Goal: Find contact information: Find contact information

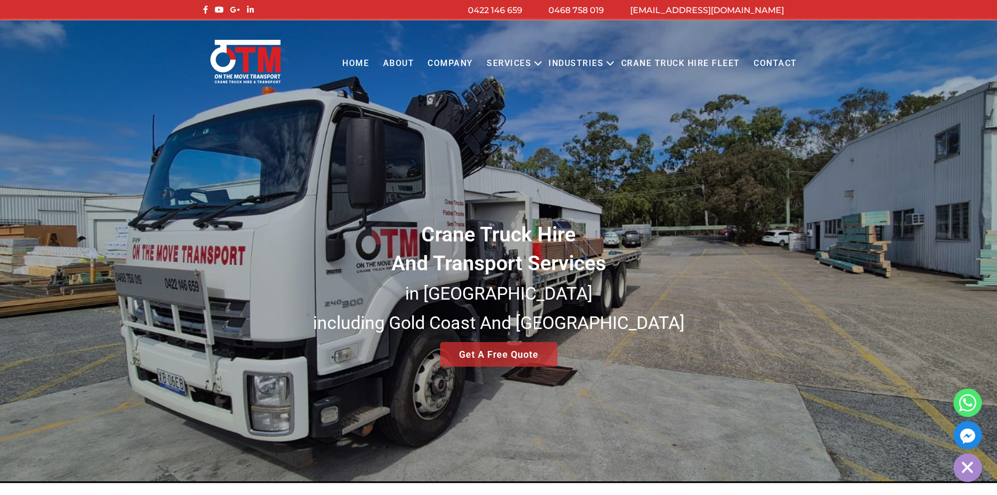
click at [778, 62] on link "Contact" at bounding box center [775, 63] width 57 height 29
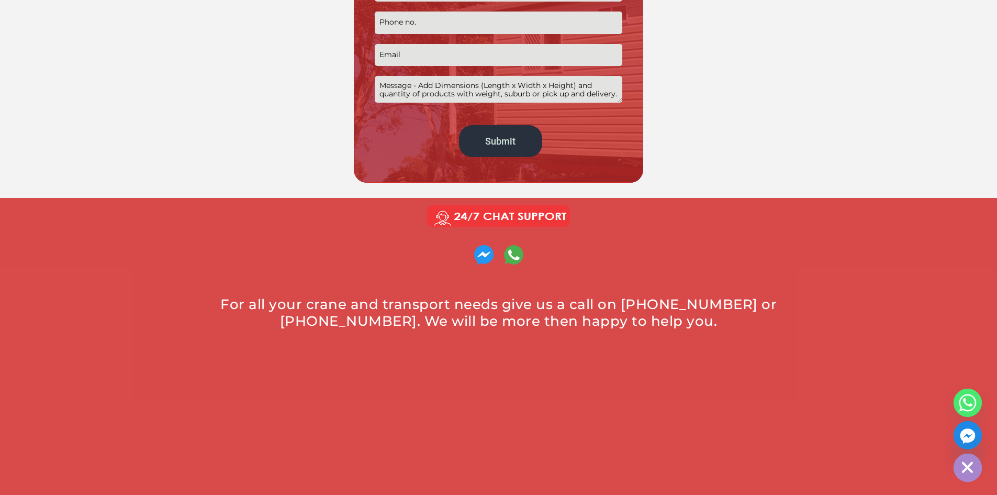
scroll to position [576, 0]
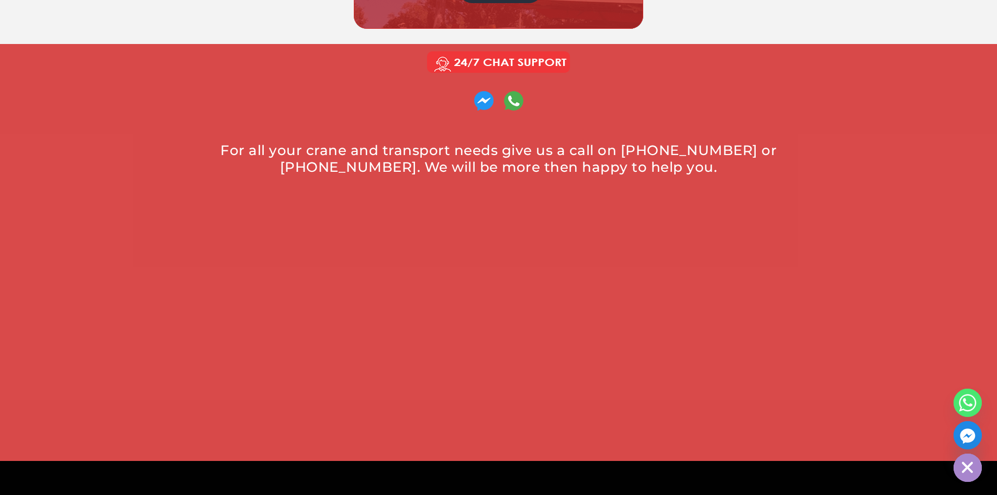
drag, startPoint x: 668, startPoint y: 156, endPoint x: 609, endPoint y: 145, distance: 59.1
click at [609, 145] on div "For all your crane and transport needs give us a call on 0422 146 659 or 0468 7…" at bounding box center [499, 159] width 586 height 34
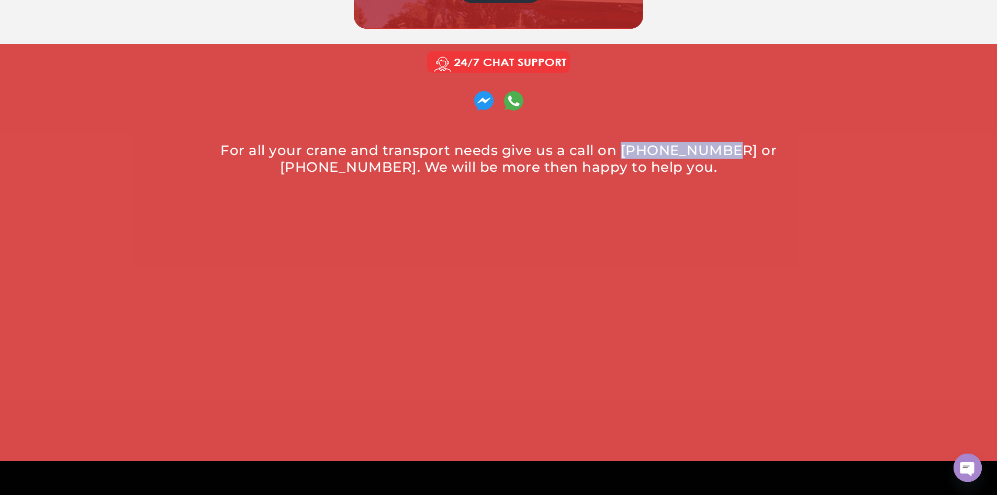
drag, startPoint x: 605, startPoint y: 145, endPoint x: 696, endPoint y: 148, distance: 91.2
click at [696, 148] on div "For all your crane and transport needs give us a call on 0422 146 659 or 0468 7…" at bounding box center [499, 159] width 586 height 34
copy div "0422 146 659"
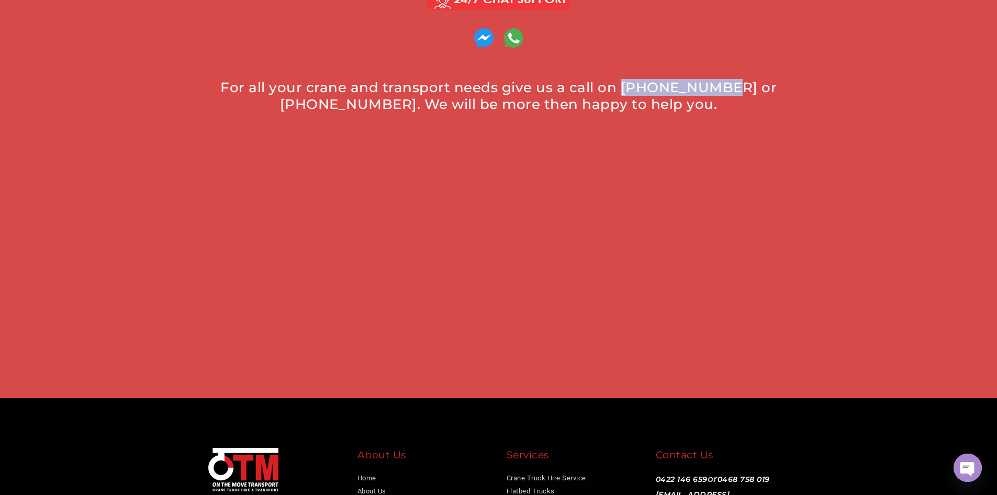
scroll to position [636, 0]
